Goal: Information Seeking & Learning: Learn about a topic

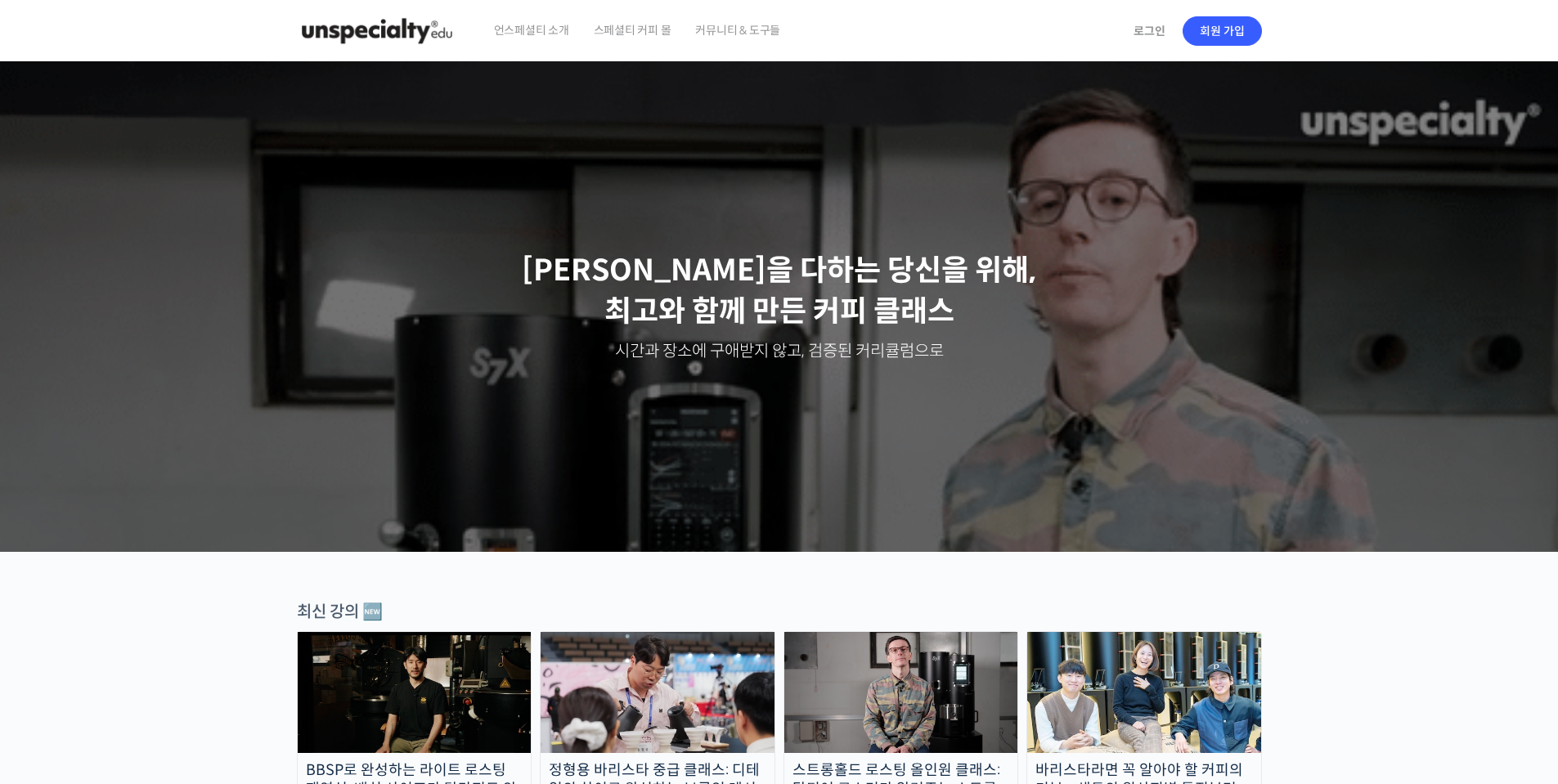
click at [513, 22] on span "언스페셜티 소개" at bounding box center [531, 29] width 75 height 62
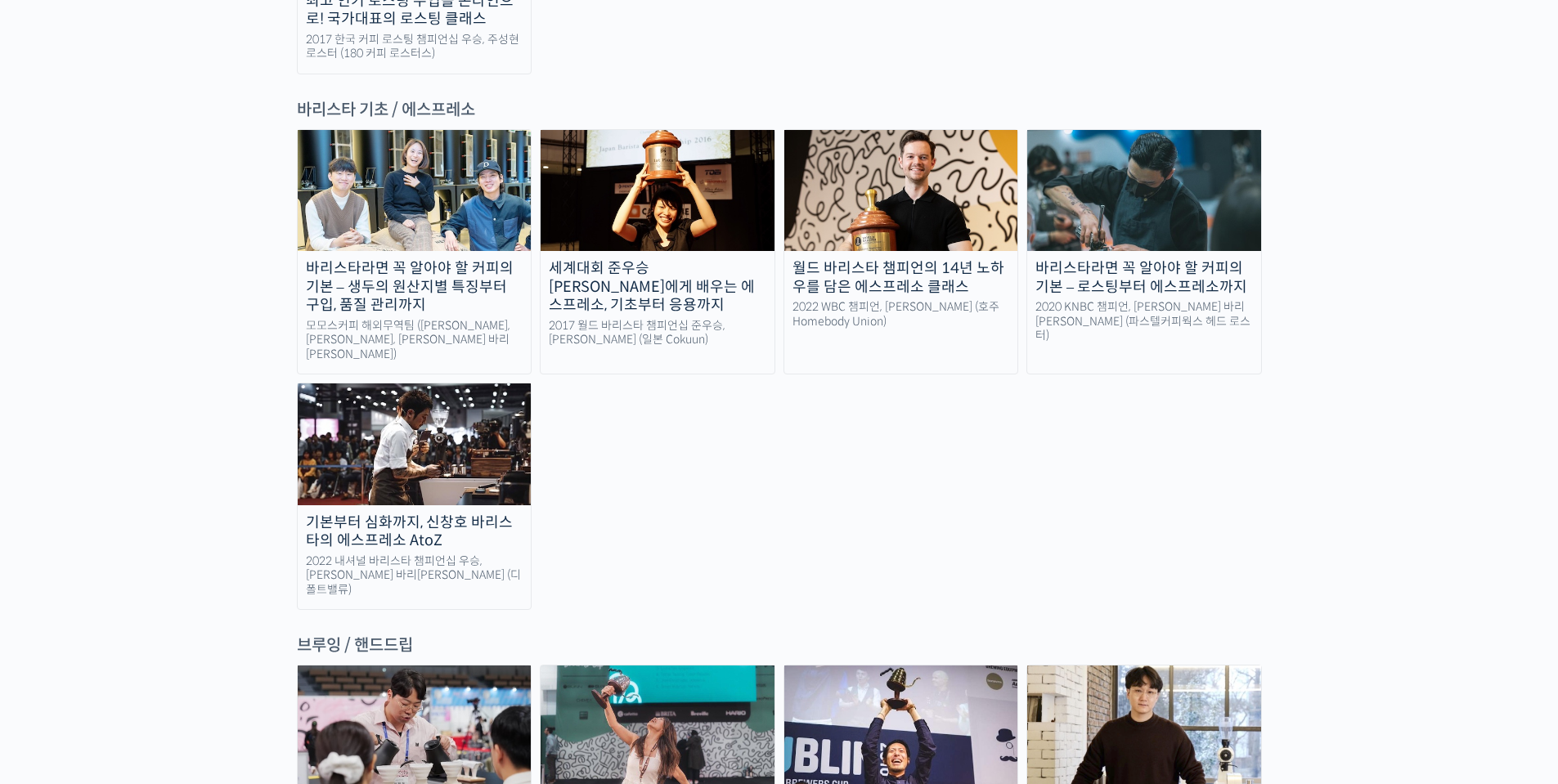
scroll to position [2208, 0]
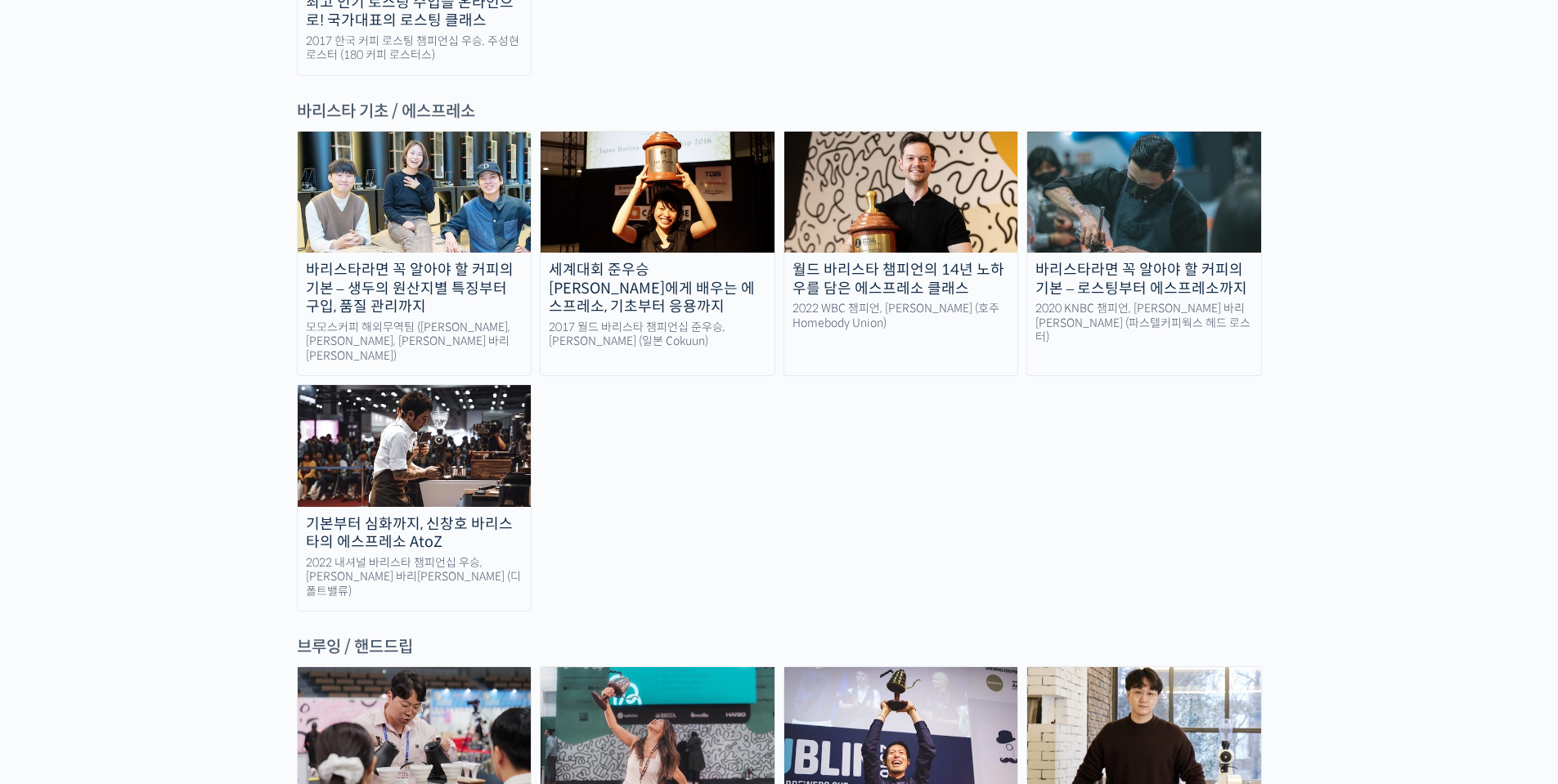
click at [400, 385] on img at bounding box center [415, 445] width 234 height 121
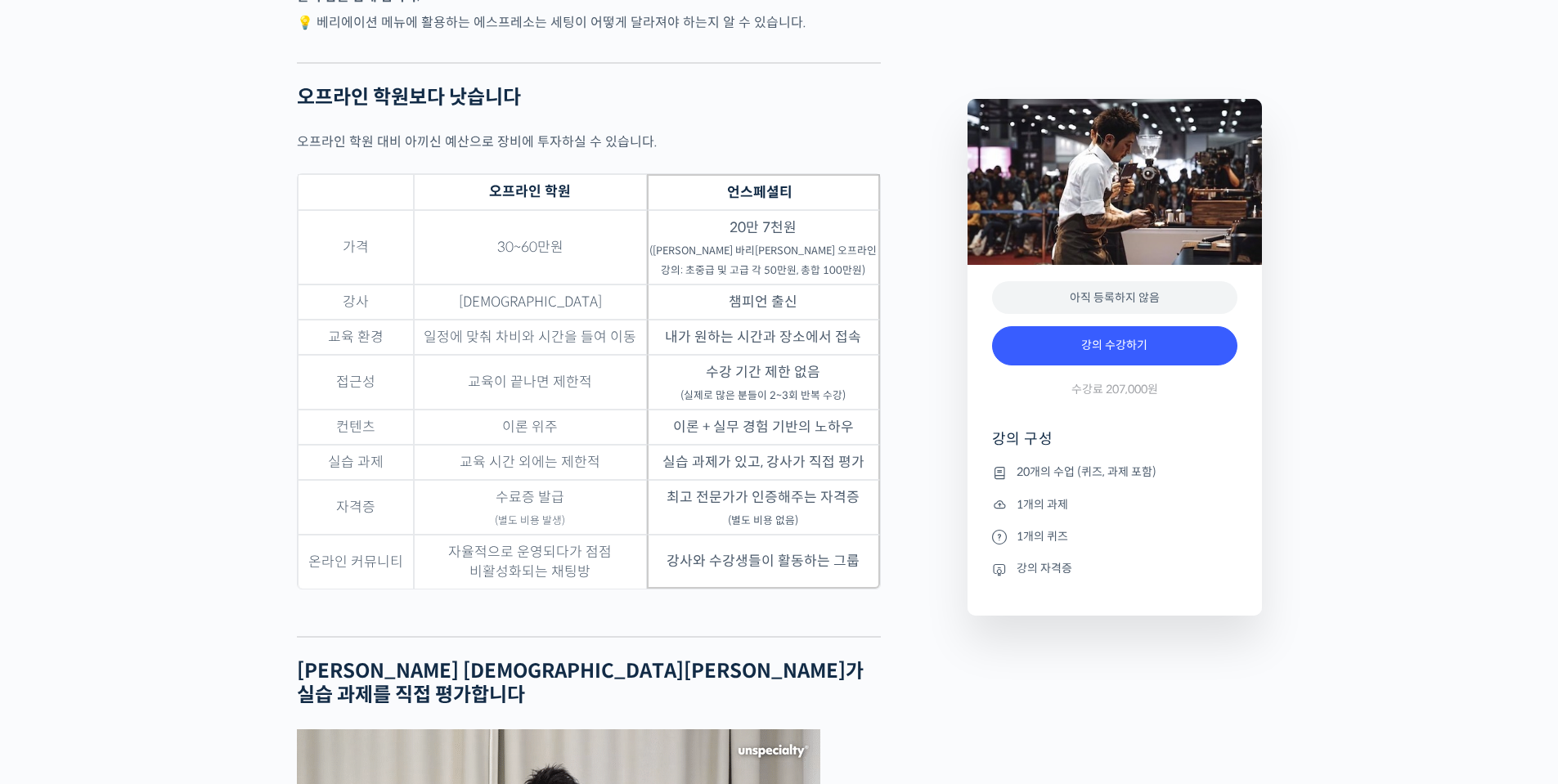
scroll to position [4333, 0]
